Goal: Information Seeking & Learning: Learn about a topic

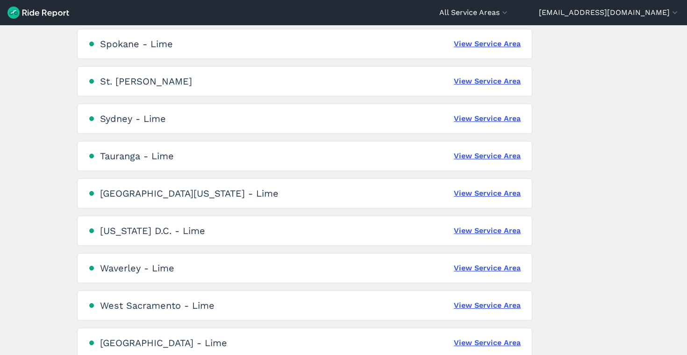
scroll to position [2142, 0]
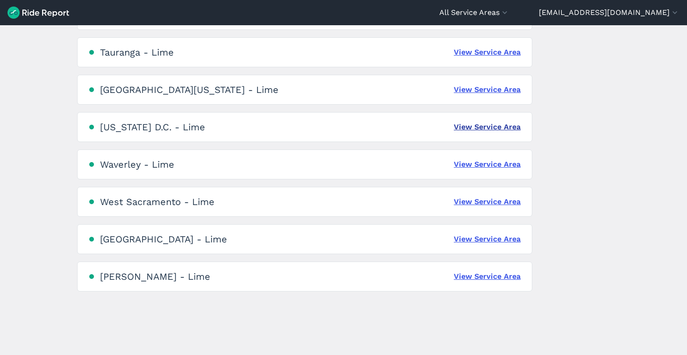
click at [467, 125] on link "View Service Area" at bounding box center [486, 126] width 67 height 11
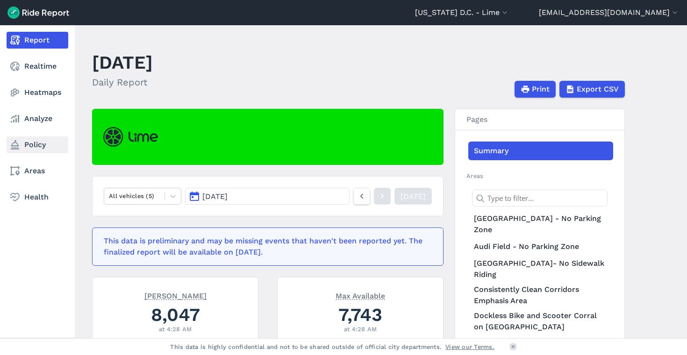
click at [21, 141] on link "Policy" at bounding box center [38, 144] width 62 height 17
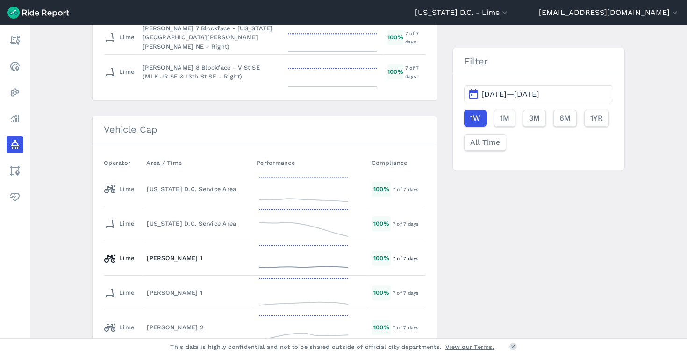
scroll to position [1511, 0]
click at [157, 225] on div "[US_STATE] D.C. Service Area" at bounding box center [198, 223] width 102 height 9
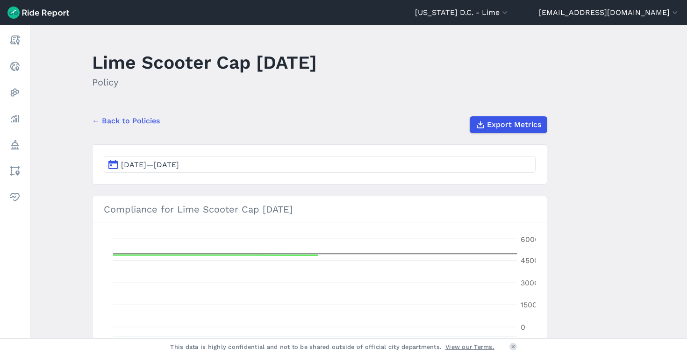
scroll to position [70, 0]
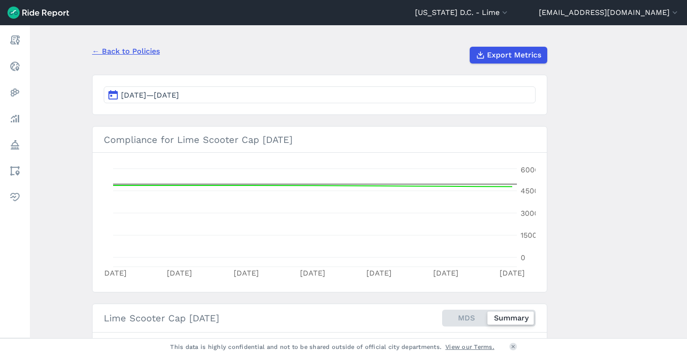
click at [117, 50] on link "← Back to Policies" at bounding box center [126, 51] width 68 height 11
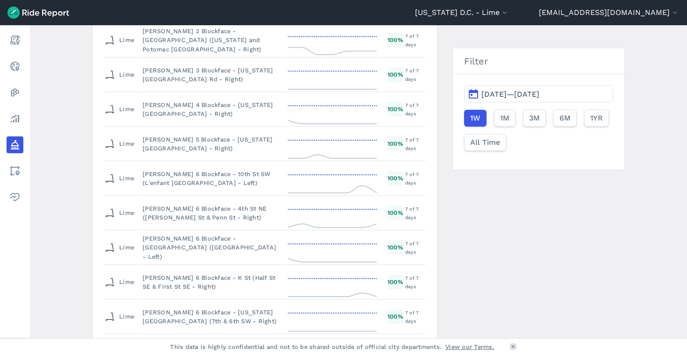
scroll to position [1650, 0]
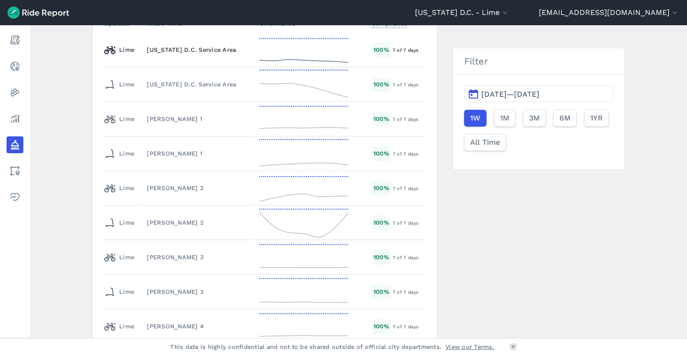
click at [211, 50] on div "[US_STATE] D.C. Service Area" at bounding box center [198, 49] width 102 height 9
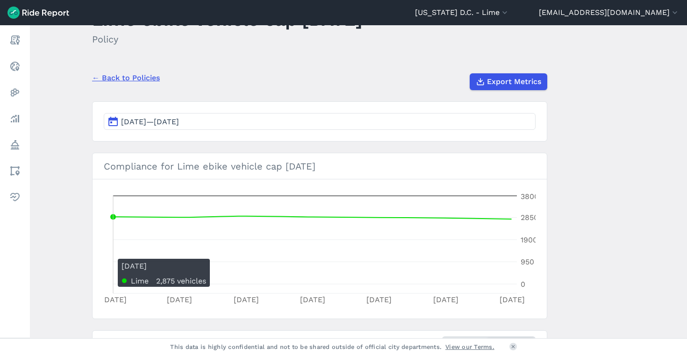
scroll to position [80, 0]
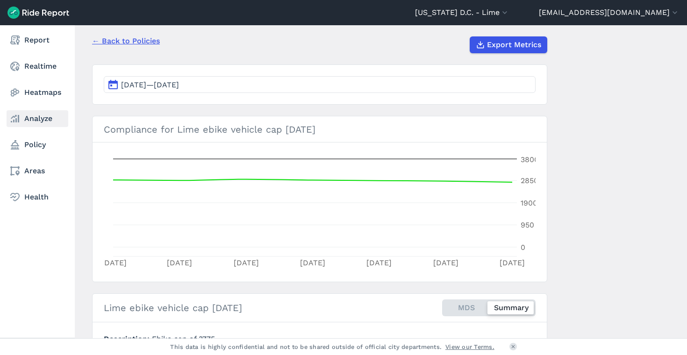
click at [33, 116] on link "Analyze" at bounding box center [38, 118] width 62 height 17
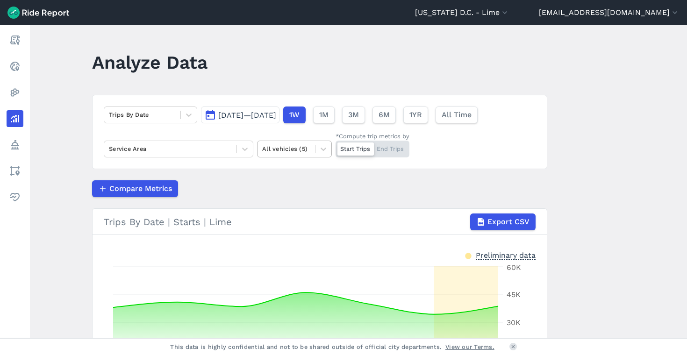
click at [287, 153] on div at bounding box center [286, 148] width 48 height 11
click at [291, 187] on div "E-Bikes" at bounding box center [294, 187] width 75 height 16
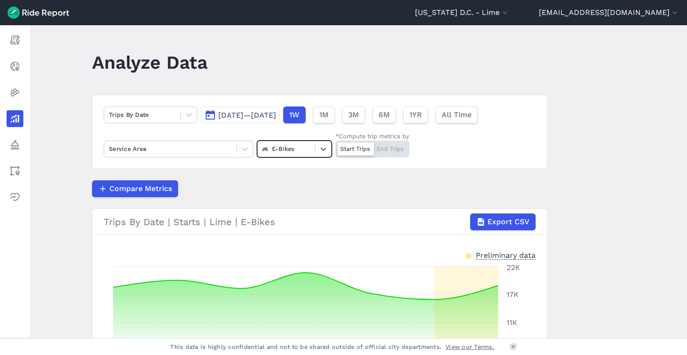
scroll to position [78, 0]
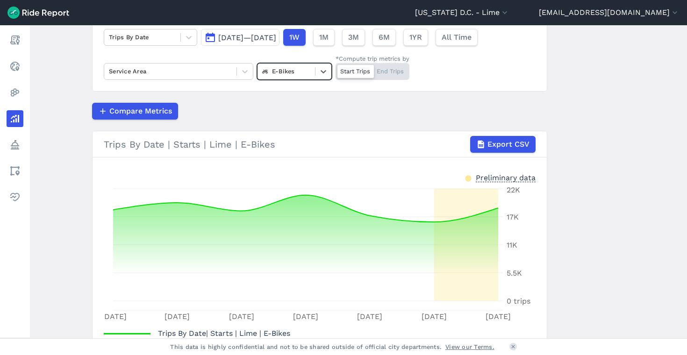
click at [276, 71] on div at bounding box center [286, 71] width 48 height 11
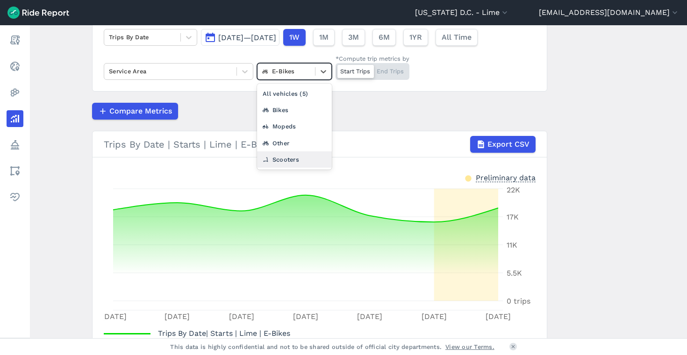
click at [285, 154] on div "Scooters" at bounding box center [294, 159] width 75 height 16
